Goal: Find specific page/section: Find specific page/section

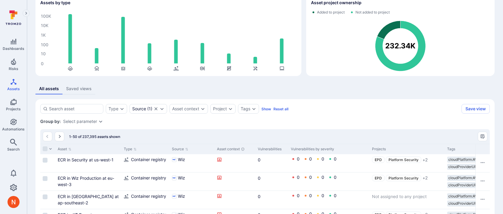
scroll to position [36, 0]
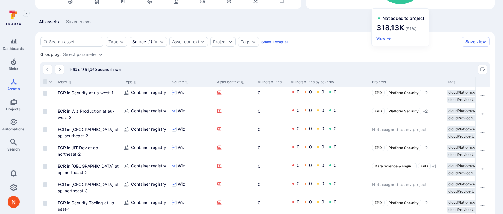
scroll to position [94, 0]
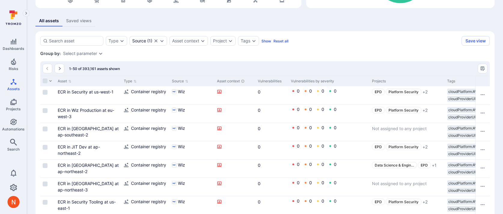
scroll to position [83, 0]
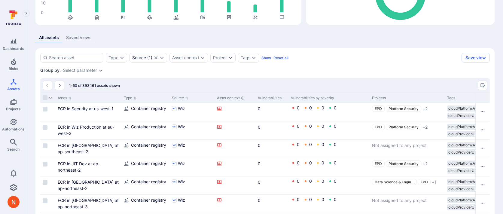
click at [98, 69] on icon "Expand dropdown" at bounding box center [100, 70] width 5 height 5
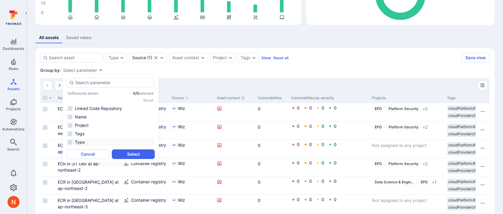
click at [96, 141] on li "Type" at bounding box center [110, 141] width 88 height 7
click at [118, 156] on button "Select" at bounding box center [133, 154] width 43 height 10
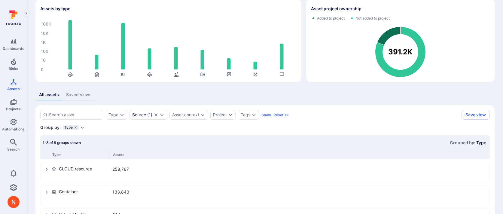
scroll to position [26, 0]
click at [75, 128] on icon "grouping parameters" at bounding box center [76, 128] width 4 height 4
